Goal: Information Seeking & Learning: Check status

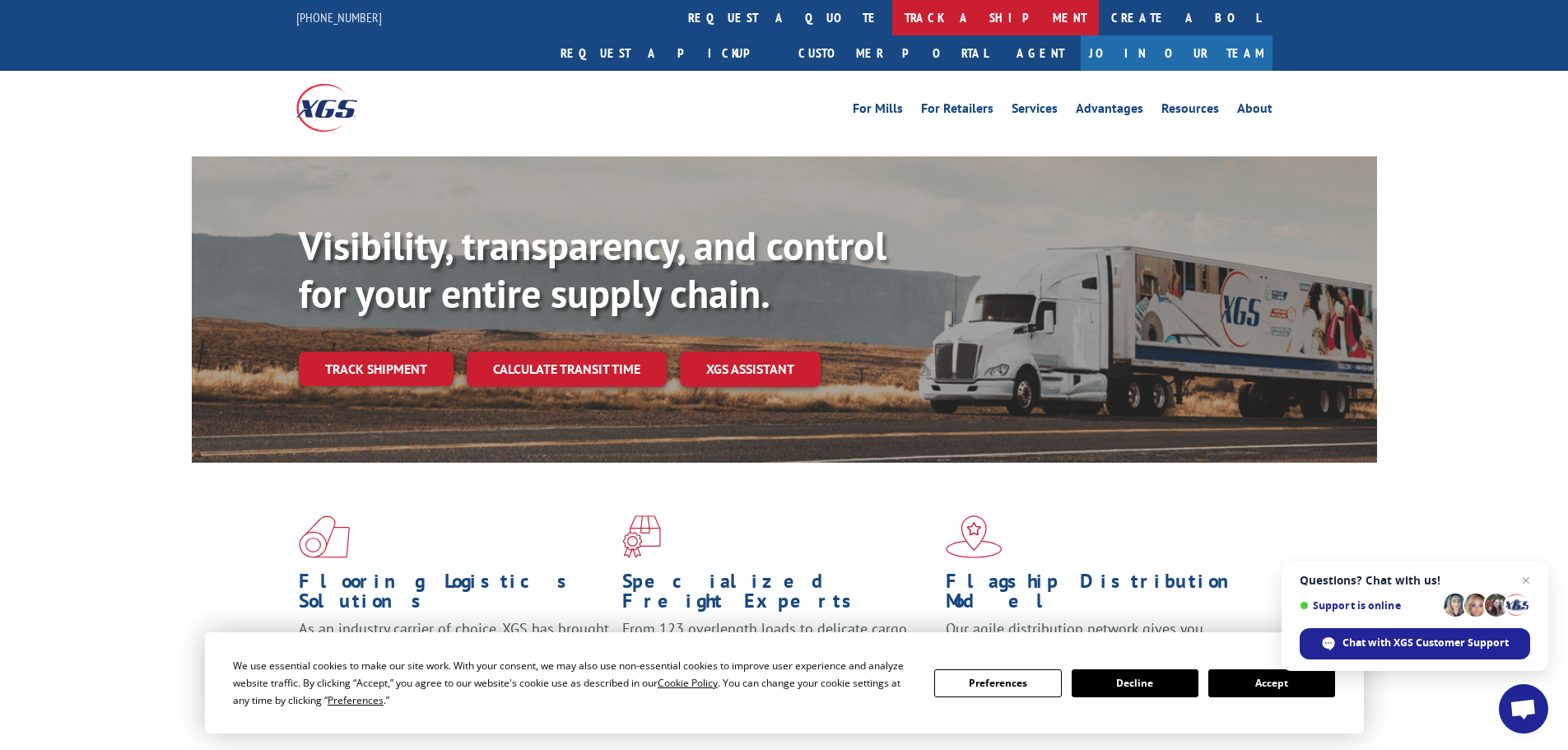
click at [892, 26] on link "track a shipment" at bounding box center [996, 18] width 207 height 35
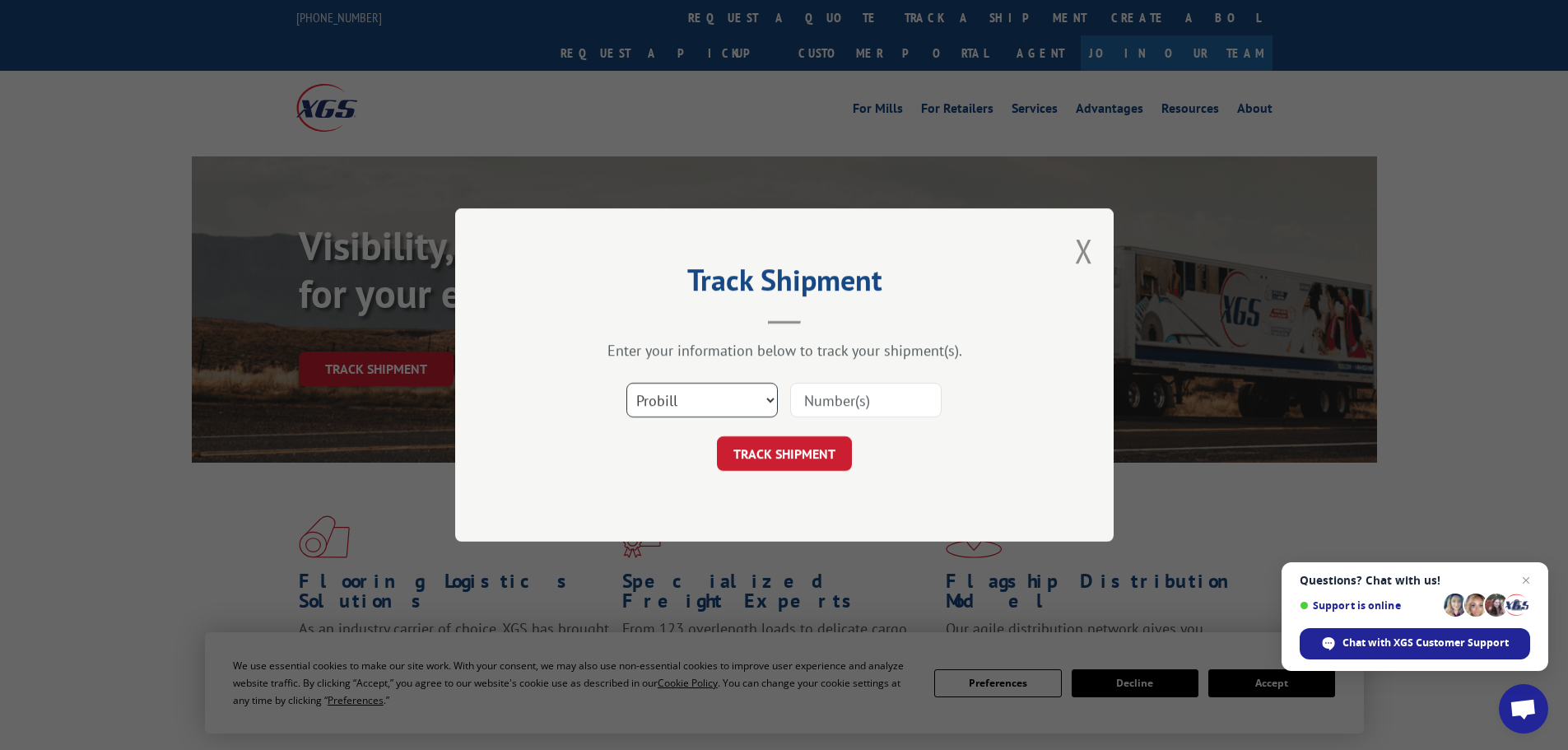
click at [674, 403] on select "Select category... Probill BOL PO" at bounding box center [702, 399] width 151 height 34
select select "bol"
click at [627, 383] on select "Select category... Probill BOL PO" at bounding box center [702, 399] width 151 height 34
click at [800, 392] on input at bounding box center [865, 399] width 151 height 34
paste input "5300962"
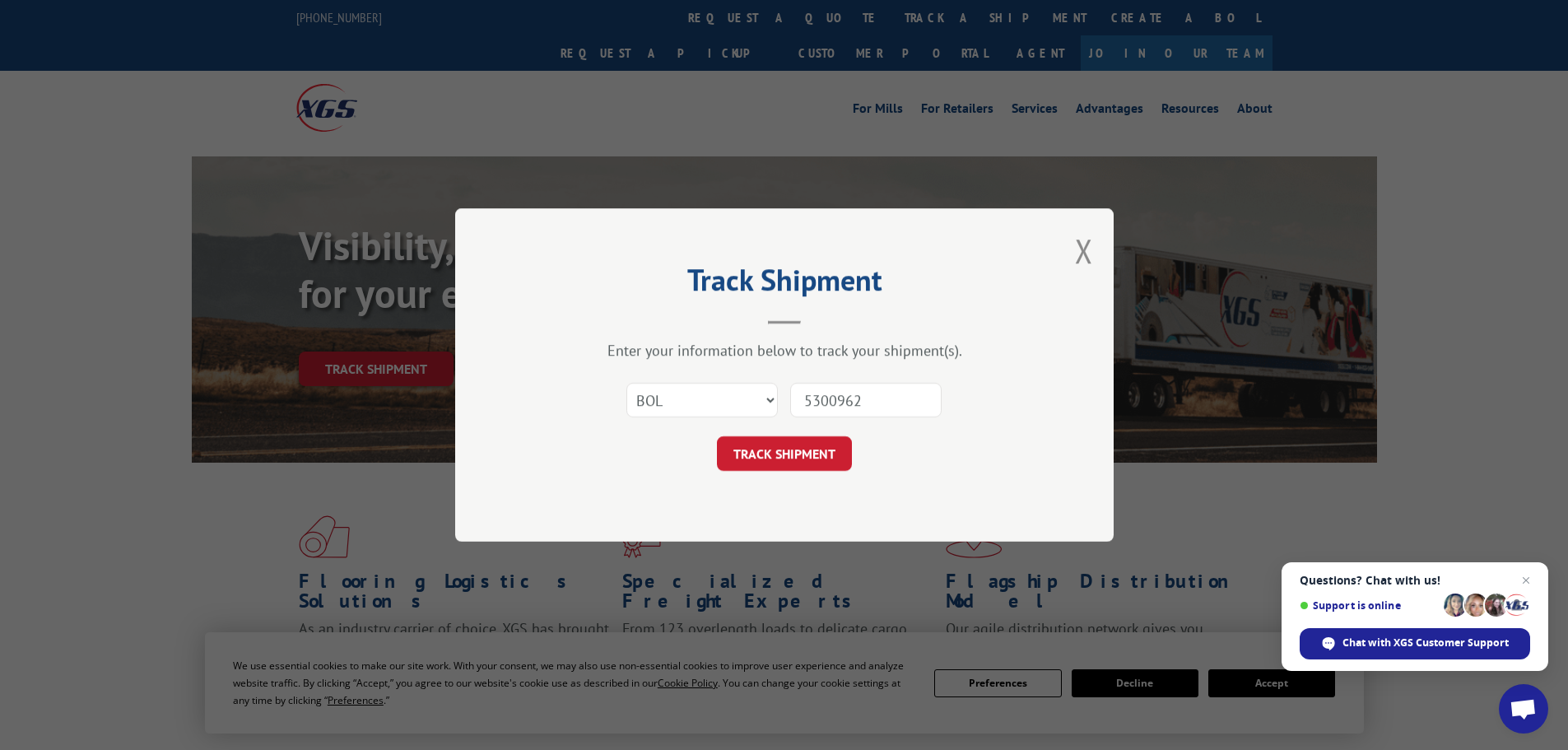
type input "5300962"
click at [763, 436] on form "Select category... Probill BOL PO 5300962 TRACK SHIPMENT" at bounding box center [784, 422] width 494 height 98
click at [770, 460] on button "TRACK SHIPMENT" at bounding box center [784, 453] width 135 height 34
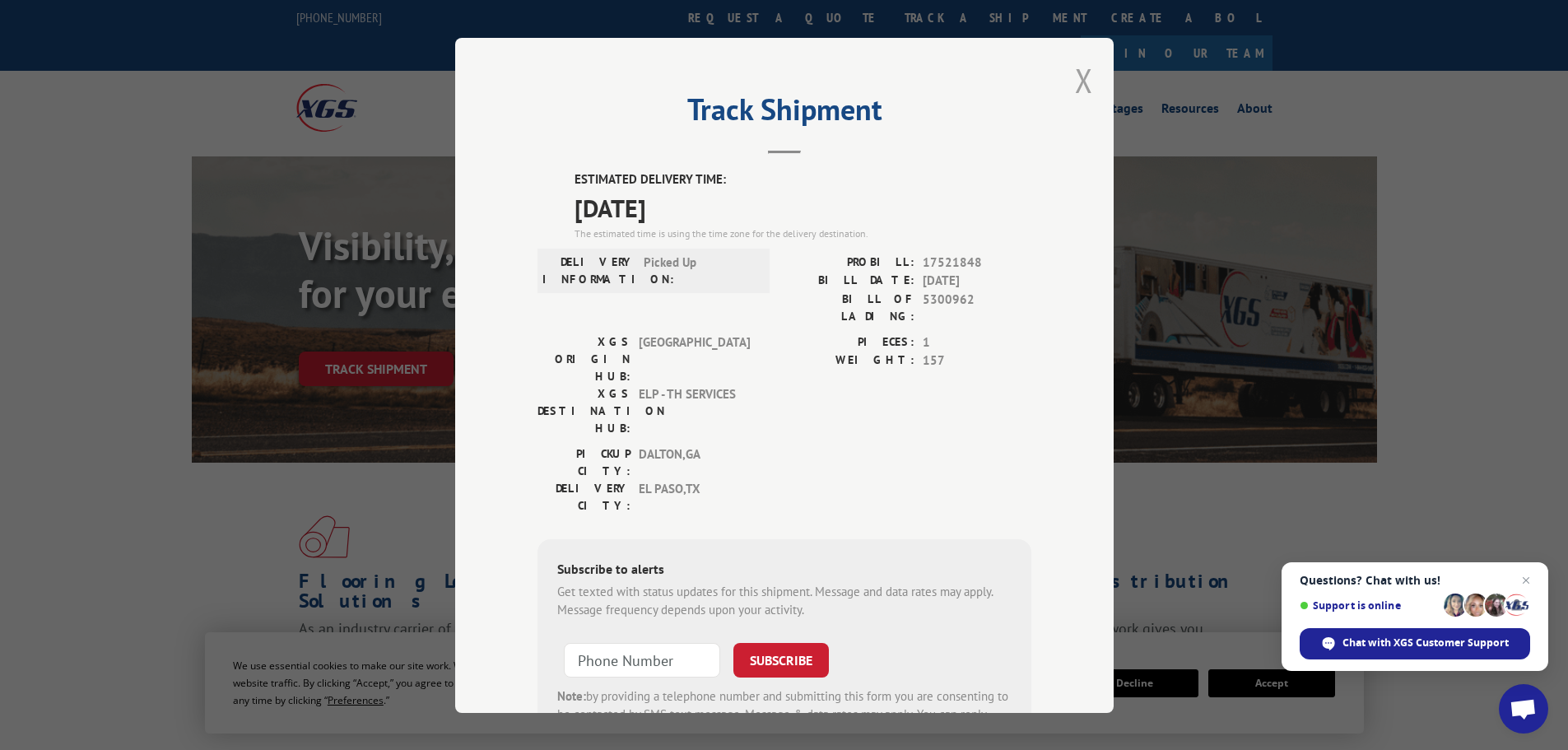
click at [1079, 89] on button "Close modal" at bounding box center [1084, 80] width 19 height 44
